Goal: Task Accomplishment & Management: Complete application form

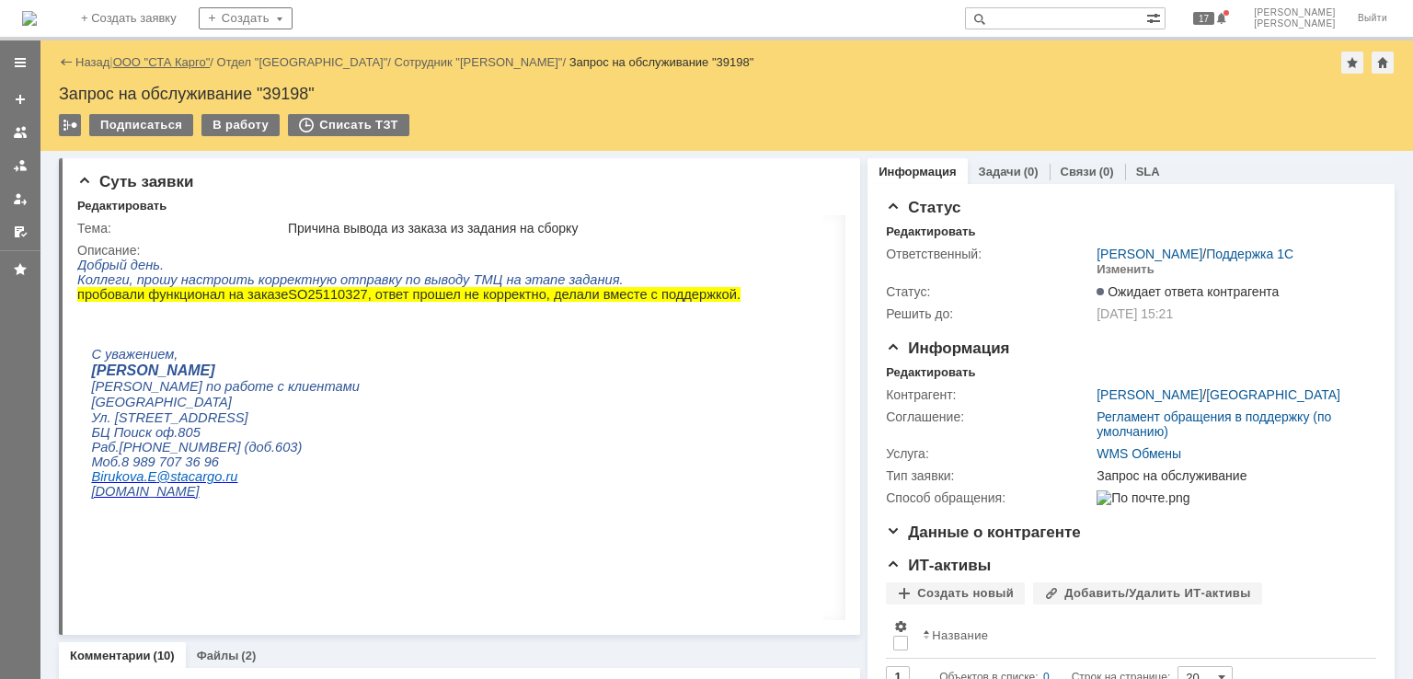
drag, startPoint x: 169, startPoint y: 62, endPoint x: 206, endPoint y: 62, distance: 36.8
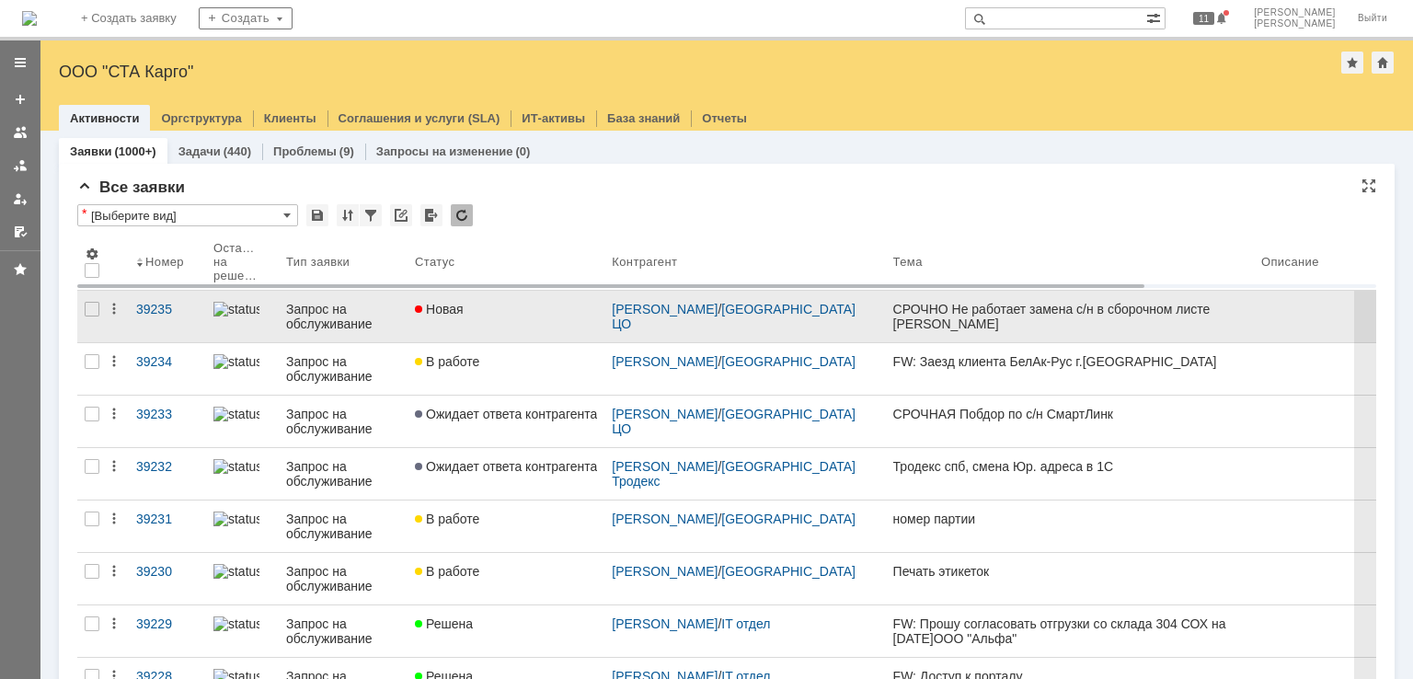
click at [497, 316] on link "Новая" at bounding box center [506, 317] width 197 height 52
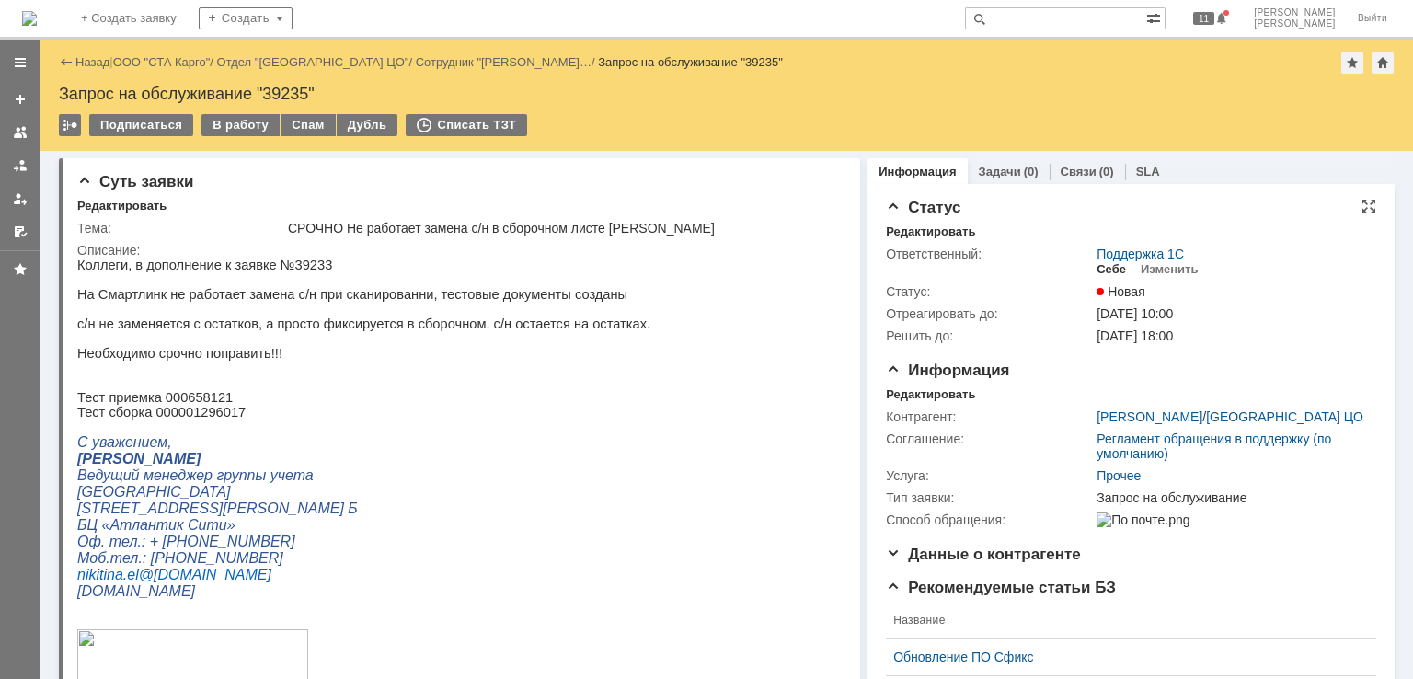
click at [1100, 275] on div "Себе" at bounding box center [1111, 269] width 29 height 15
click at [914, 391] on div "Редактировать" at bounding box center [930, 394] width 89 height 15
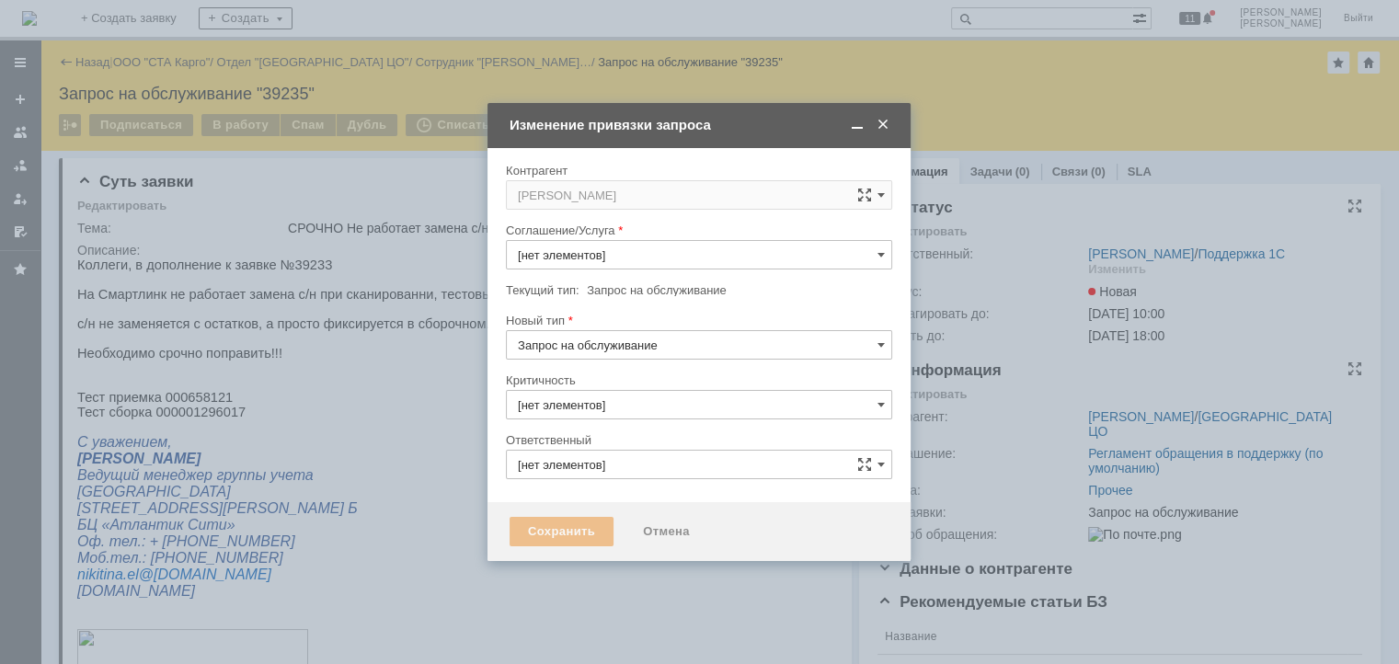
type input "[PERSON_NAME]"
type input "Прочее"
type input "3. Низкая"
type input "[не указано]"
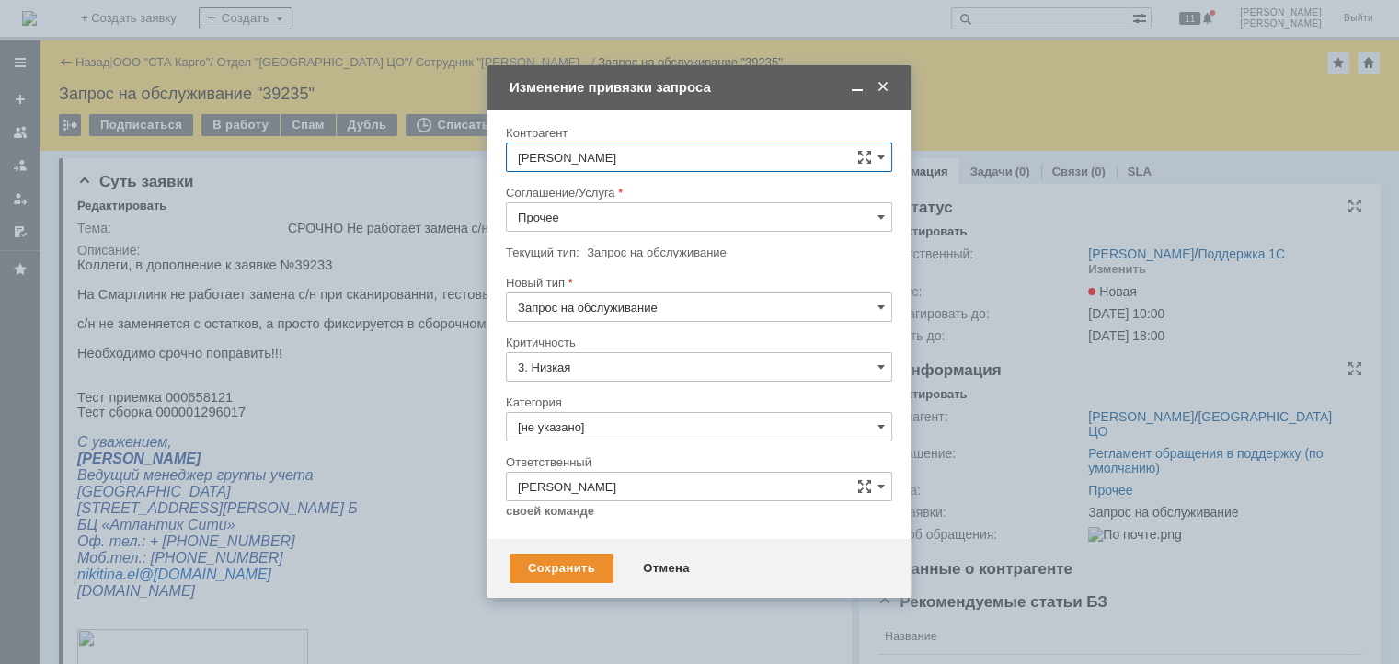
click at [639, 220] on input "Прочее" at bounding box center [699, 216] width 386 height 29
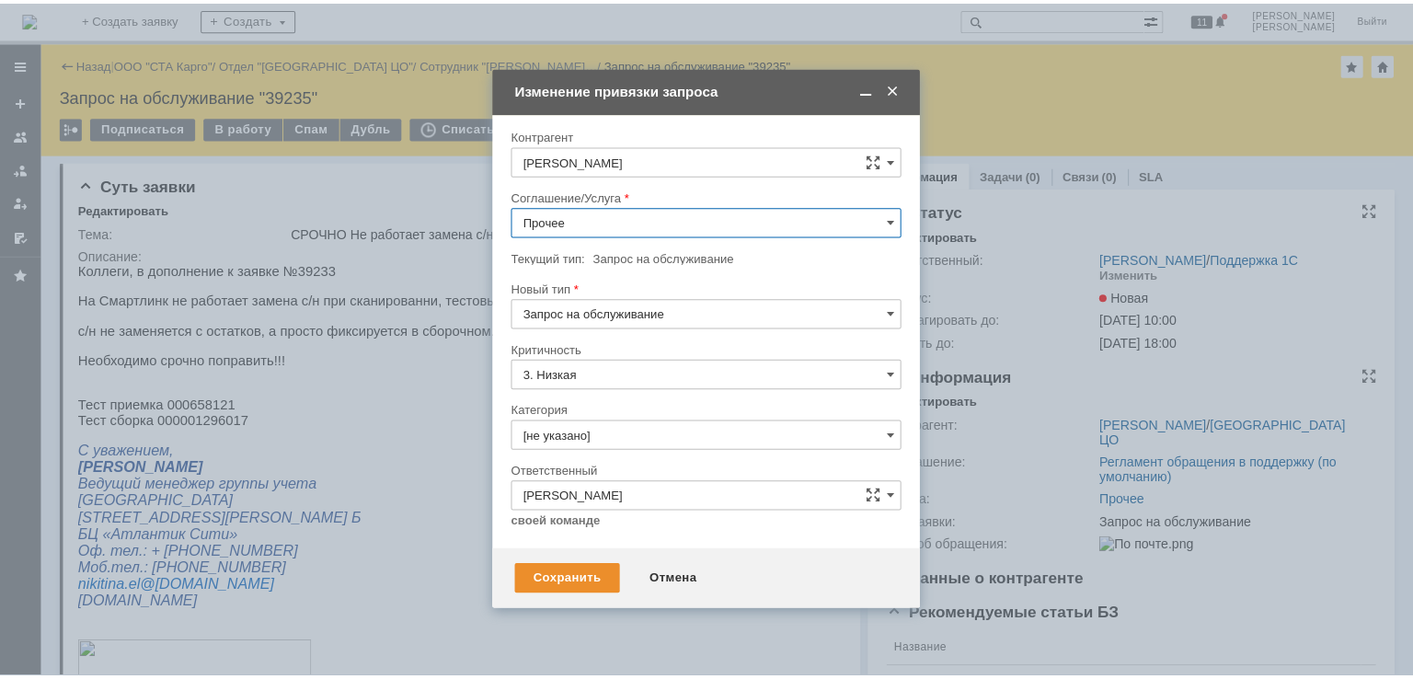
scroll to position [626, 0]
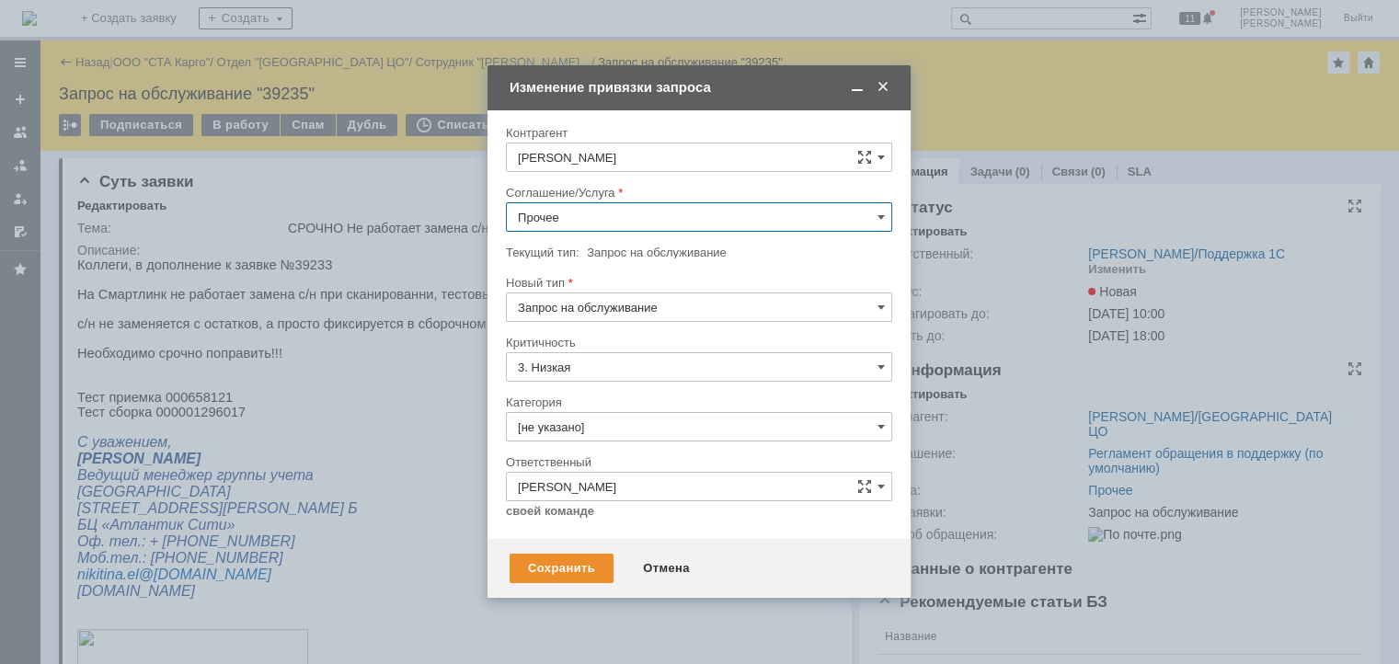
click at [622, 407] on span "WMS Сборка ТСД" at bounding box center [699, 414] width 362 height 15
click at [567, 568] on div "Сохранить" at bounding box center [562, 568] width 104 height 29
type input "WMS Сборка ТСД"
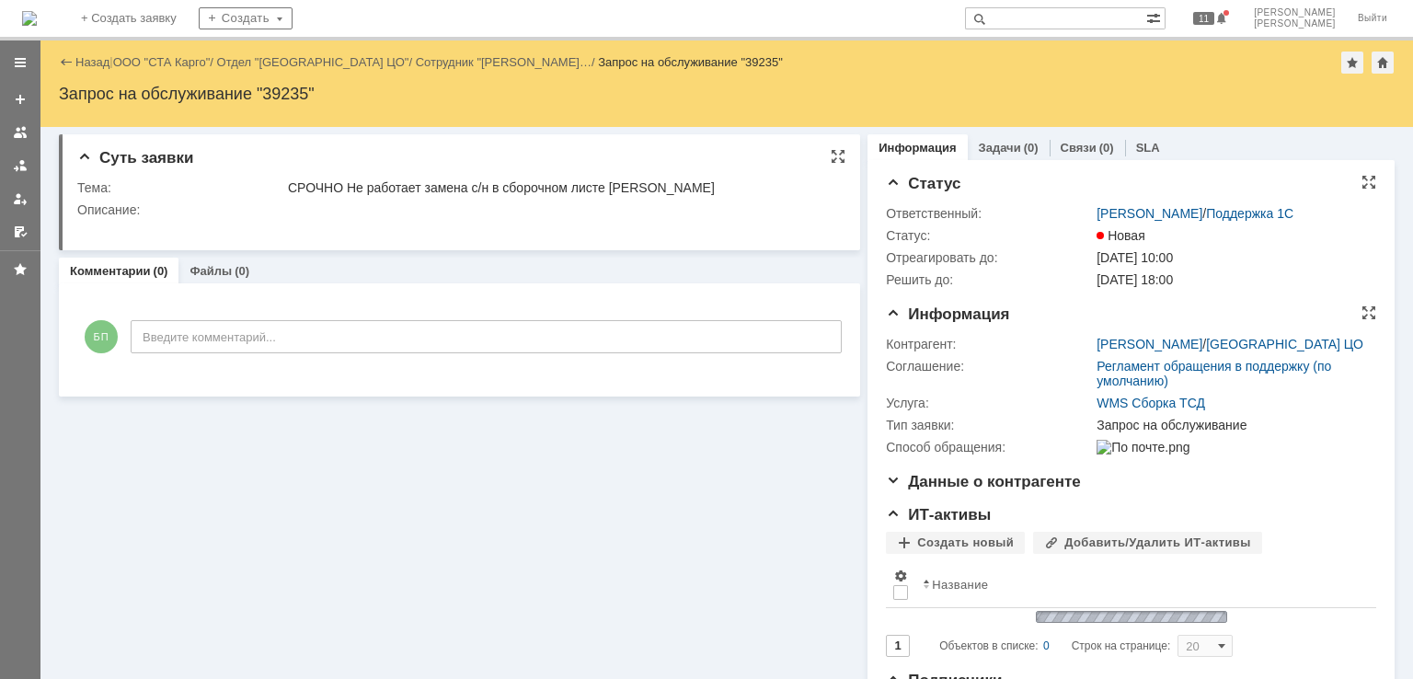
scroll to position [0, 0]
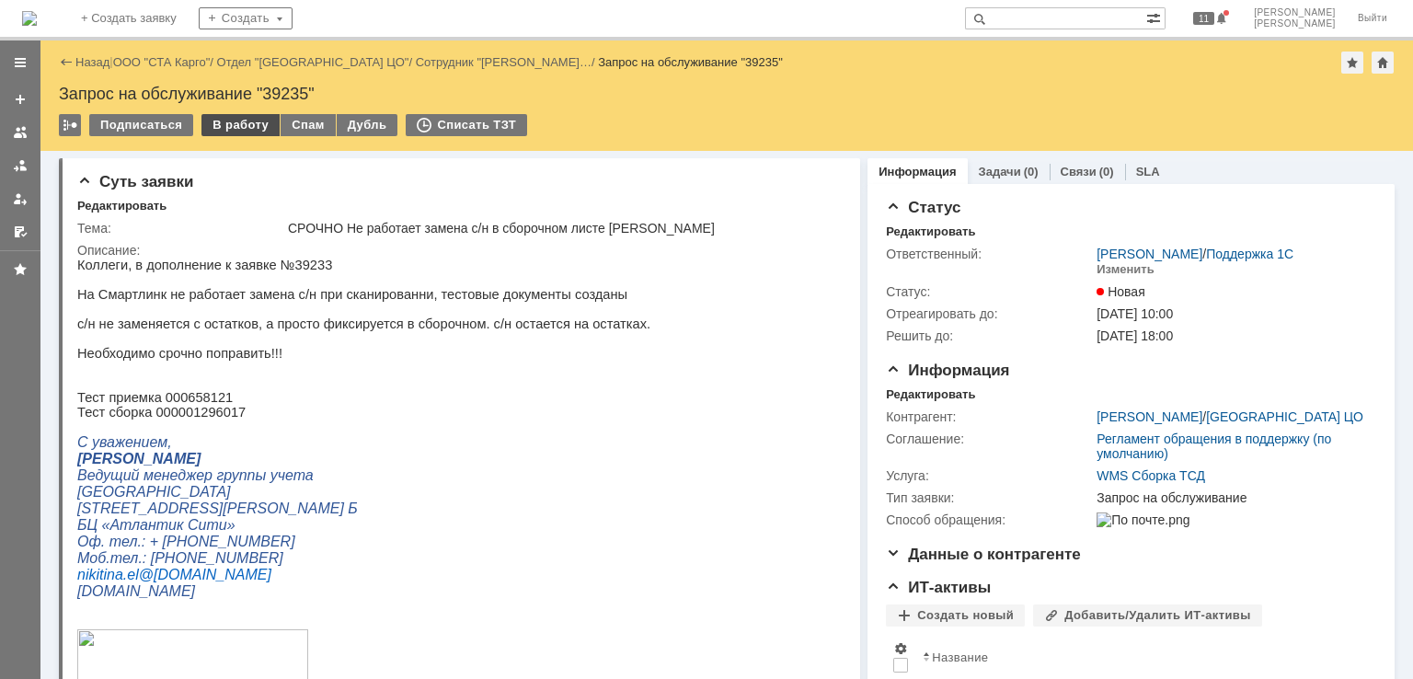
click at [247, 123] on div "В работу" at bounding box center [240, 125] width 78 height 22
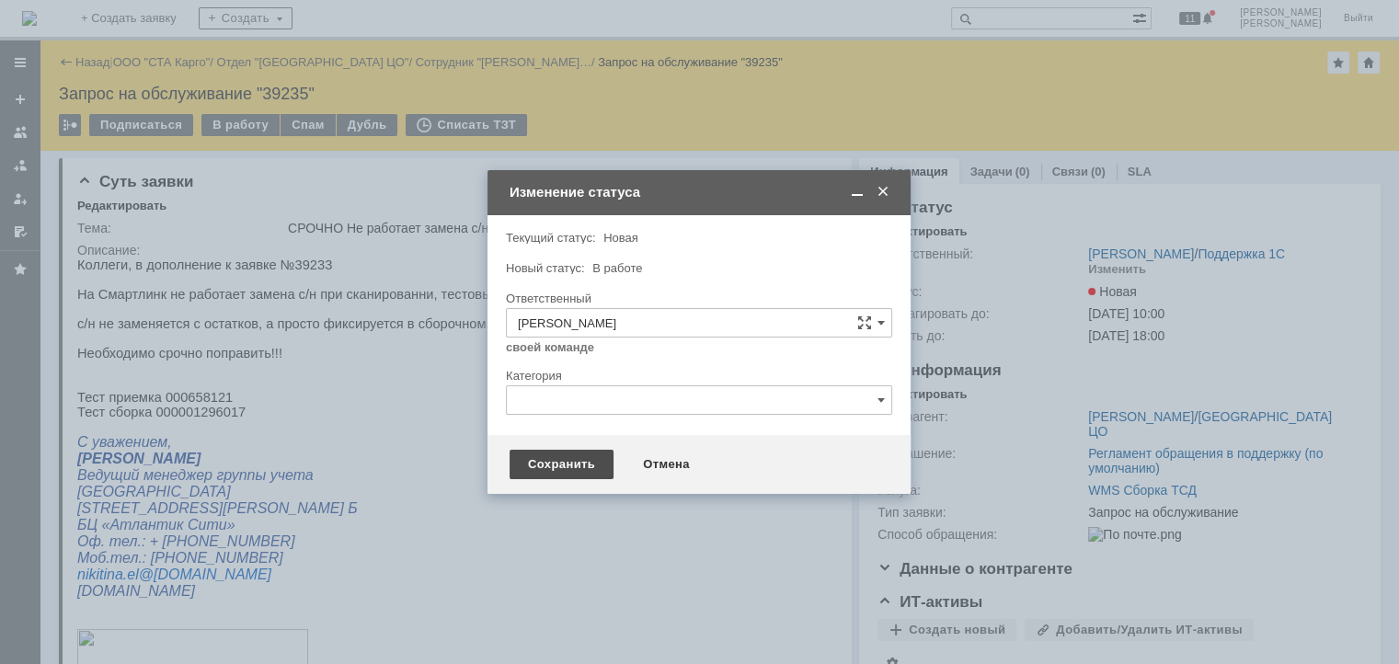
click at [567, 451] on div "Сохранить" at bounding box center [562, 464] width 104 height 29
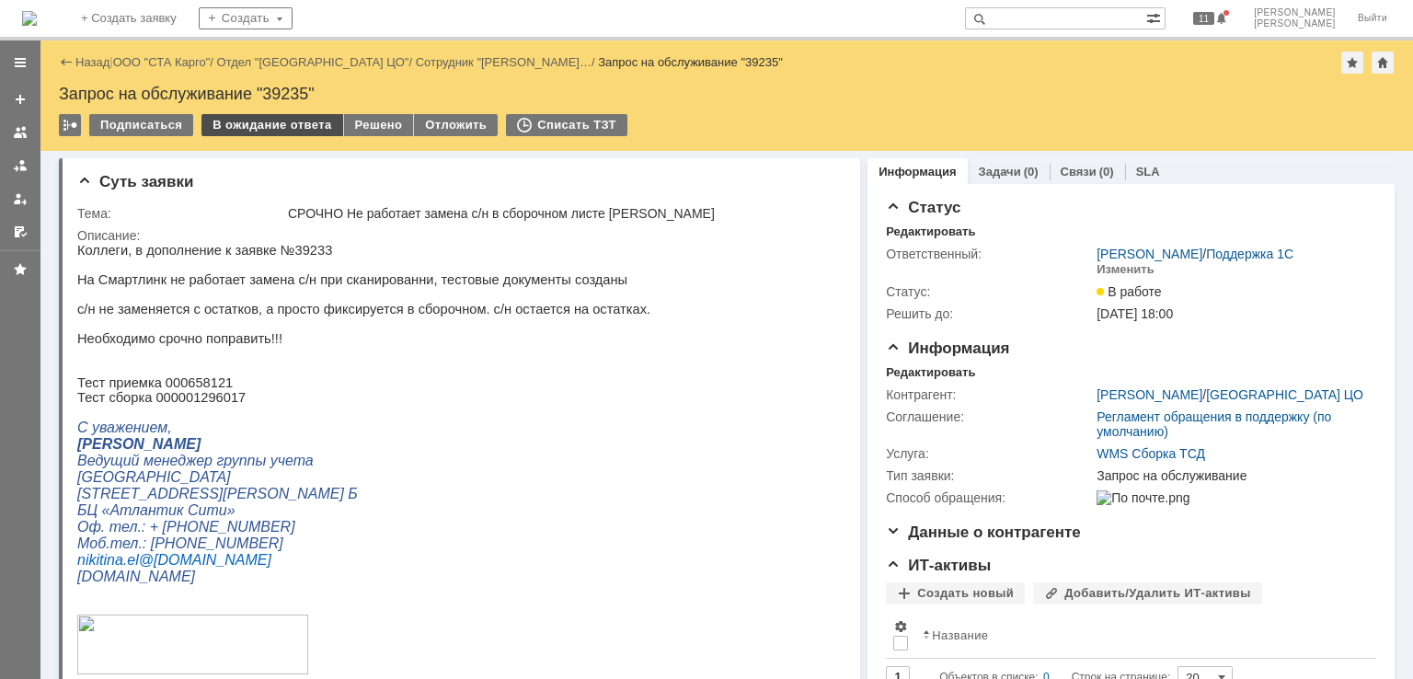
click at [286, 120] on div "В ожидание ответа" at bounding box center [271, 125] width 141 height 22
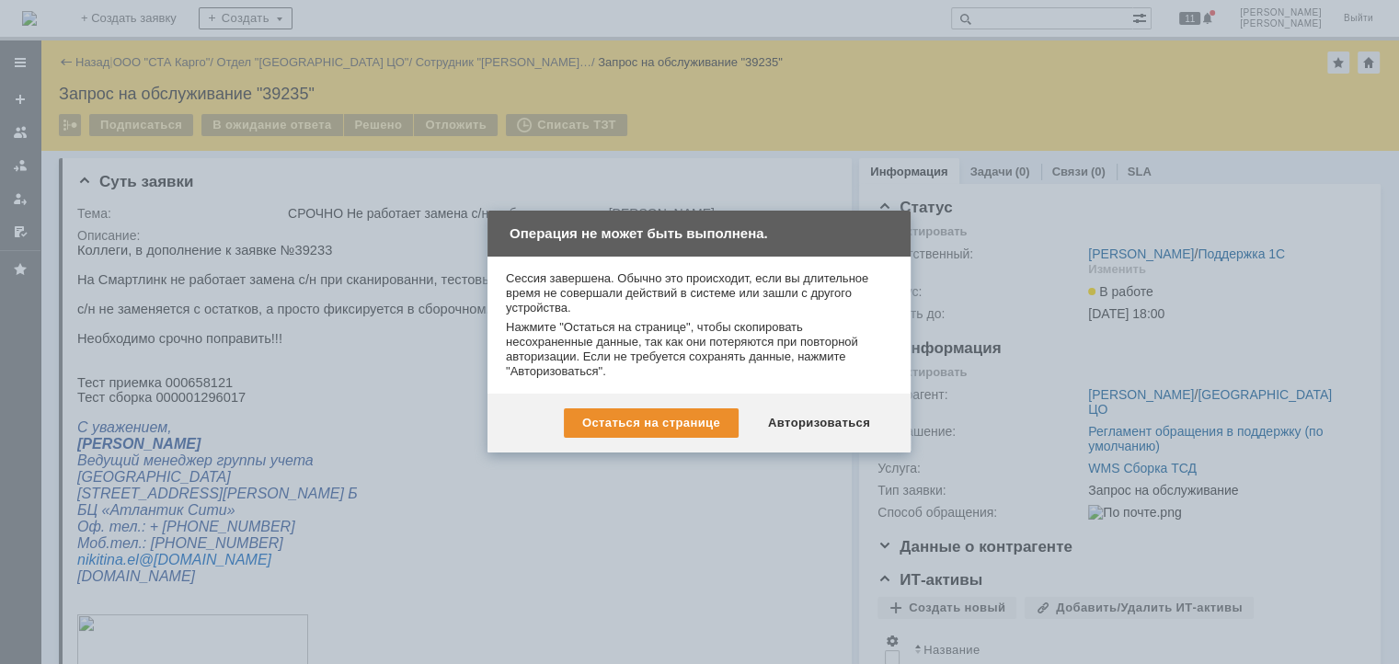
click at [812, 407] on div "Остаться на странице Авторизоваться" at bounding box center [699, 423] width 423 height 59
click at [815, 429] on div "Авторизоваться" at bounding box center [819, 422] width 139 height 29
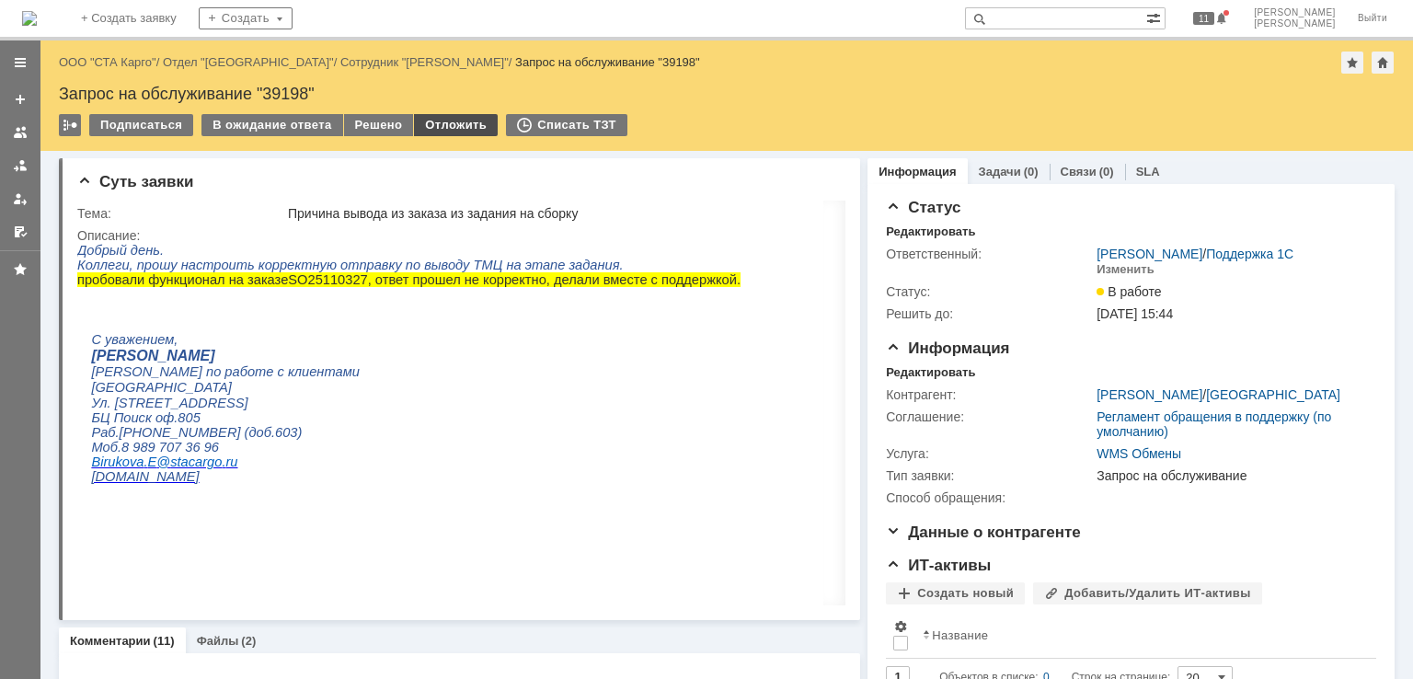
click at [438, 121] on div "Отложить" at bounding box center [456, 125] width 84 height 22
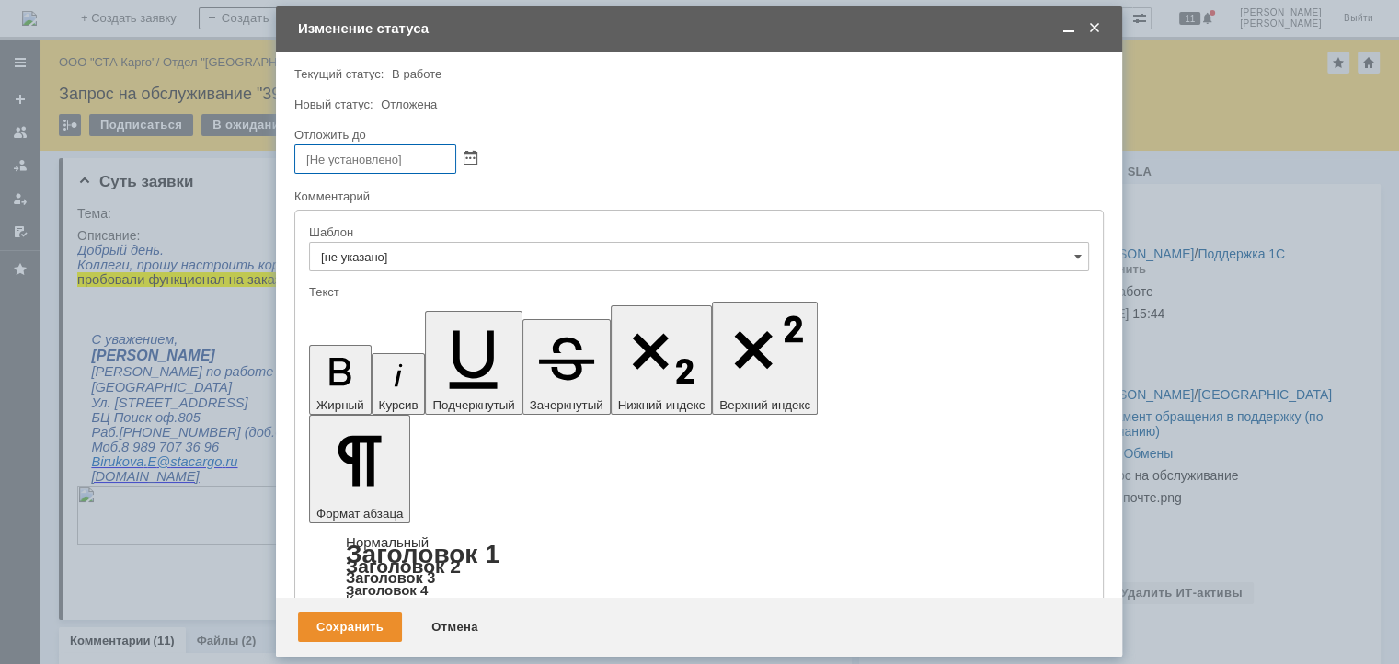
click at [461, 155] on div at bounding box center [466, 158] width 21 height 16
click at [475, 155] on span at bounding box center [471, 159] width 14 height 15
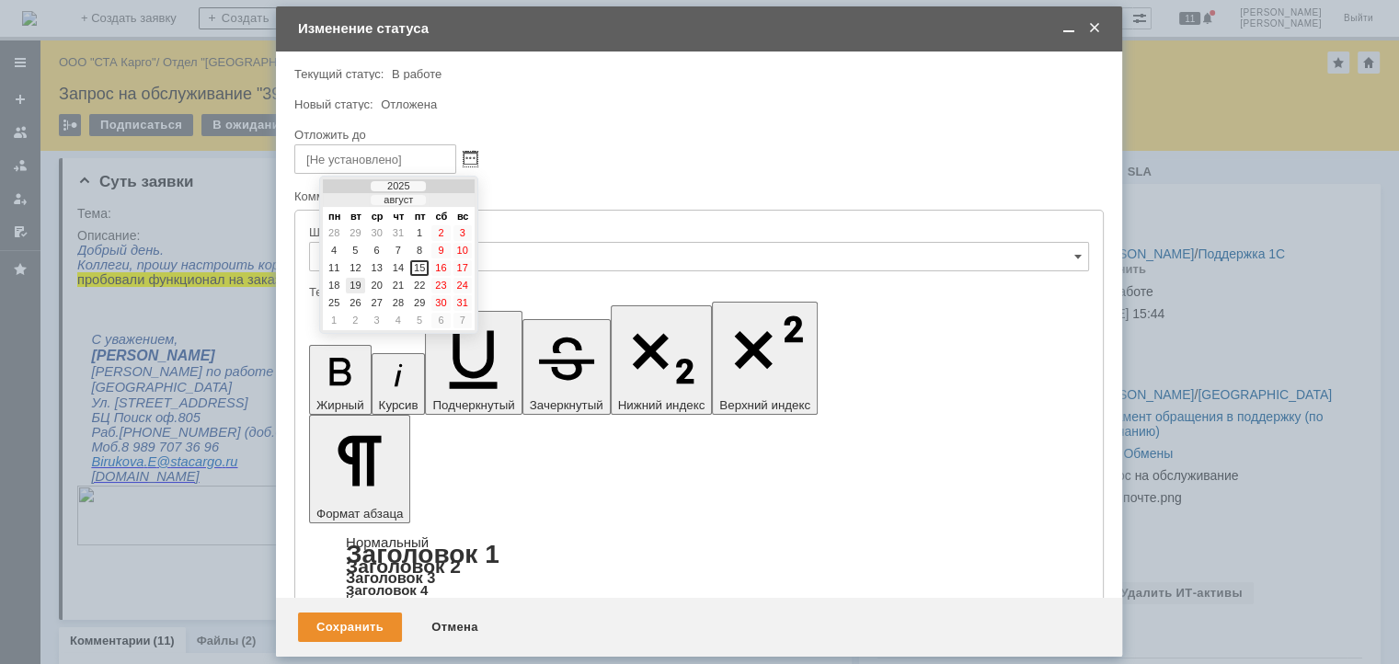
click at [352, 284] on div "19" at bounding box center [355, 286] width 18 height 16
type input "[DATE] 09:10"
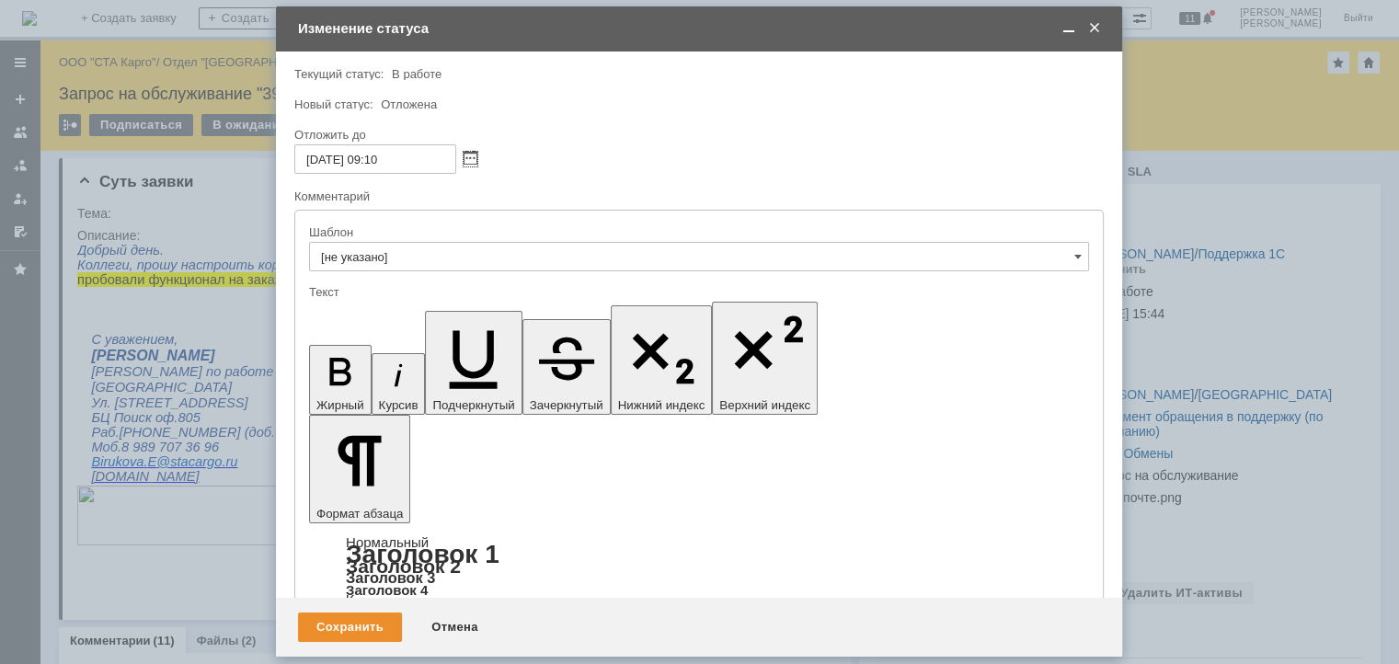
click at [366, 634] on div "Сохранить" at bounding box center [350, 627] width 104 height 29
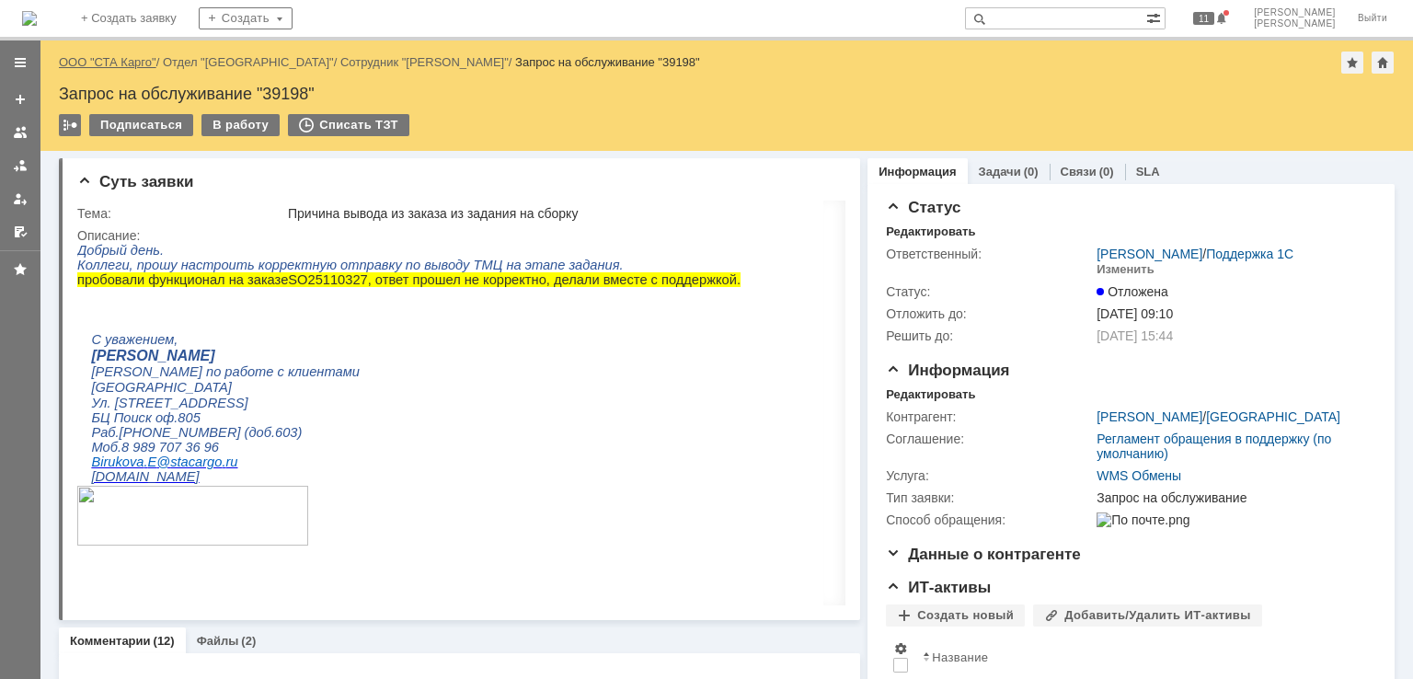
click at [132, 63] on link "ООО "СТА Карго"" at bounding box center [108, 62] width 98 height 14
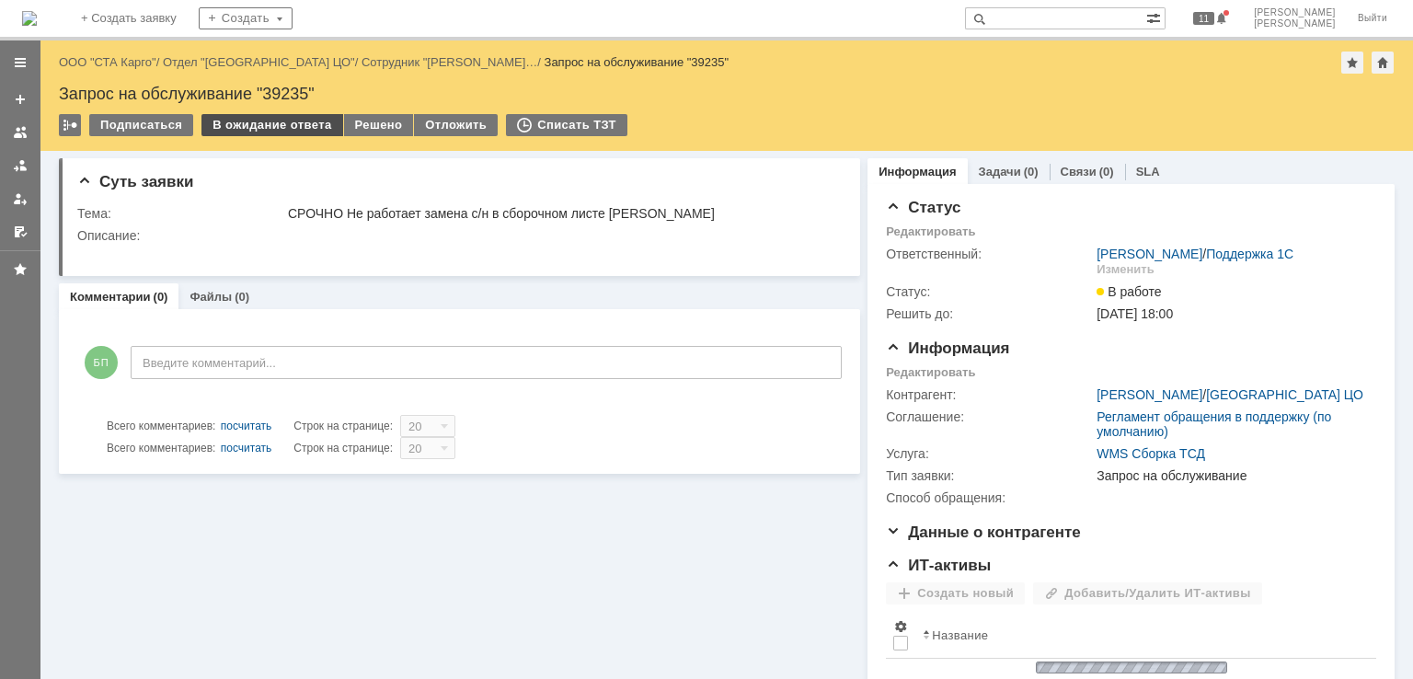
click at [265, 123] on div "В ожидание ответа" at bounding box center [271, 125] width 141 height 22
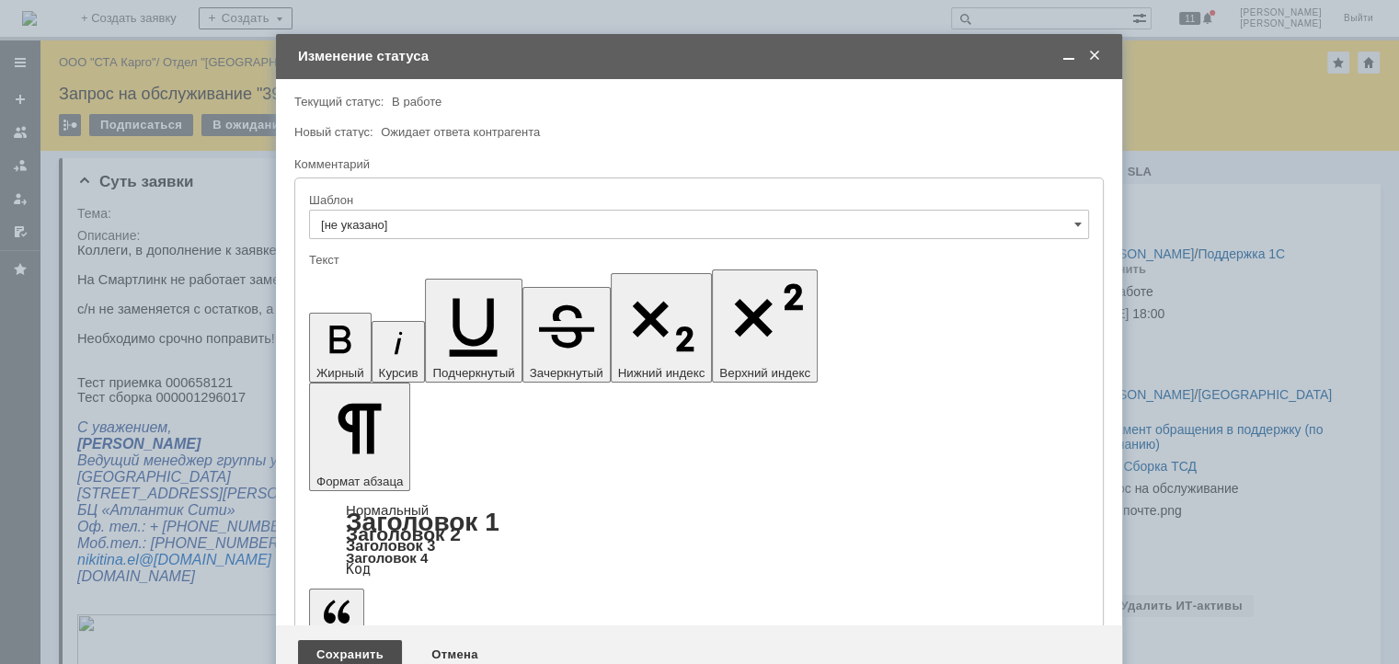
click at [358, 640] on div "Сохранить" at bounding box center [350, 654] width 104 height 29
